Goal: Find specific page/section: Find specific page/section

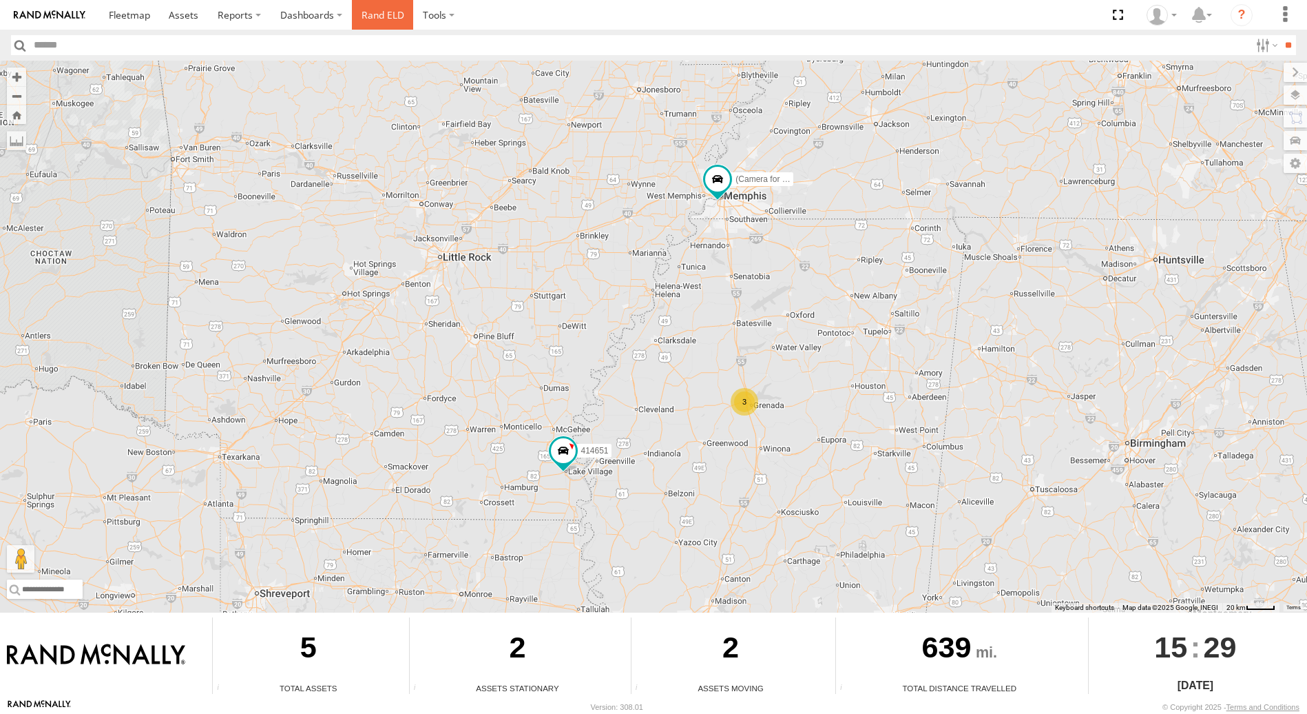
click at [399, 15] on link "Rand ELD" at bounding box center [383, 15] width 62 height 30
